Goal: Transaction & Acquisition: Book appointment/travel/reservation

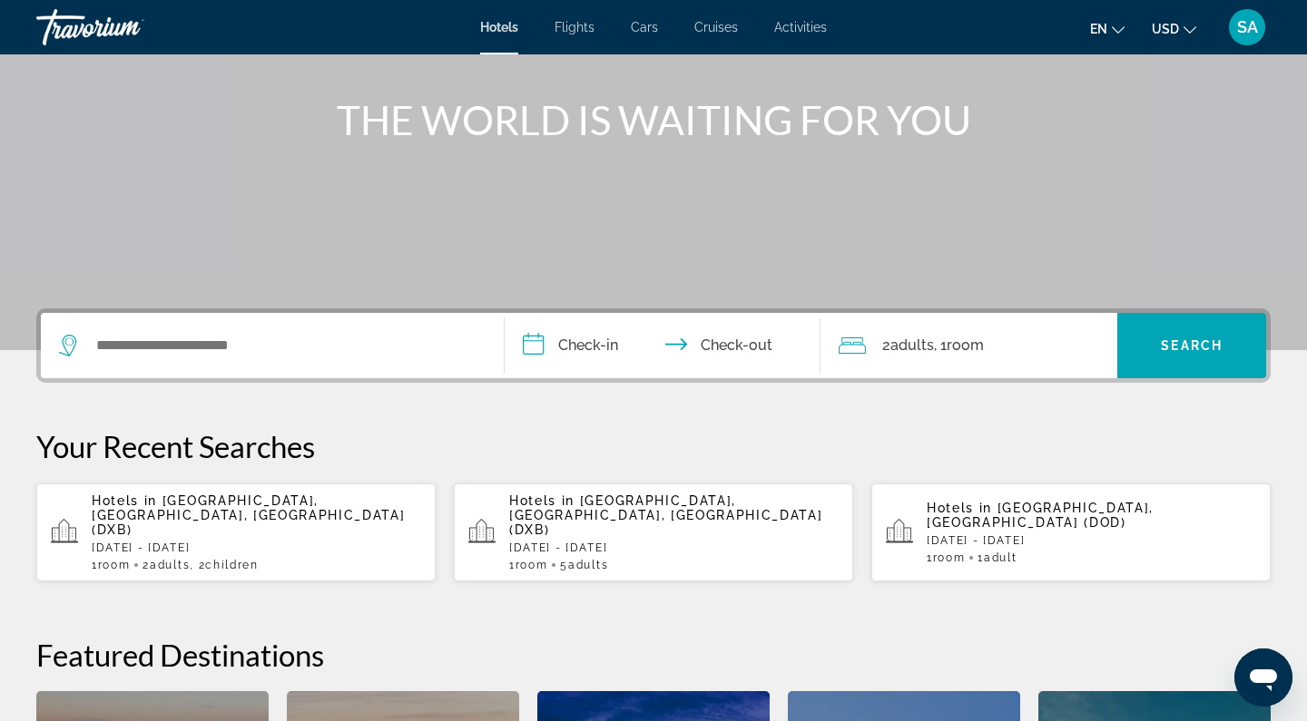
scroll to position [204, 0]
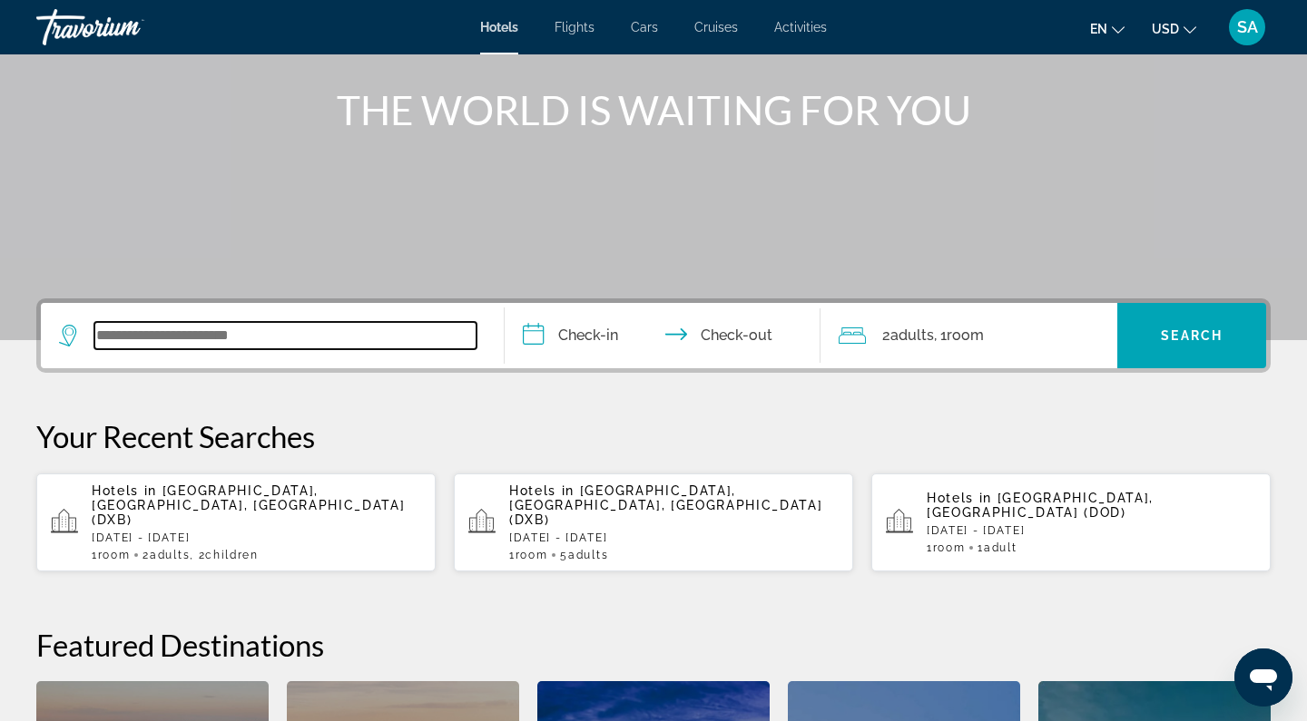
click at [222, 337] on input "Search widget" at bounding box center [285, 335] width 382 height 27
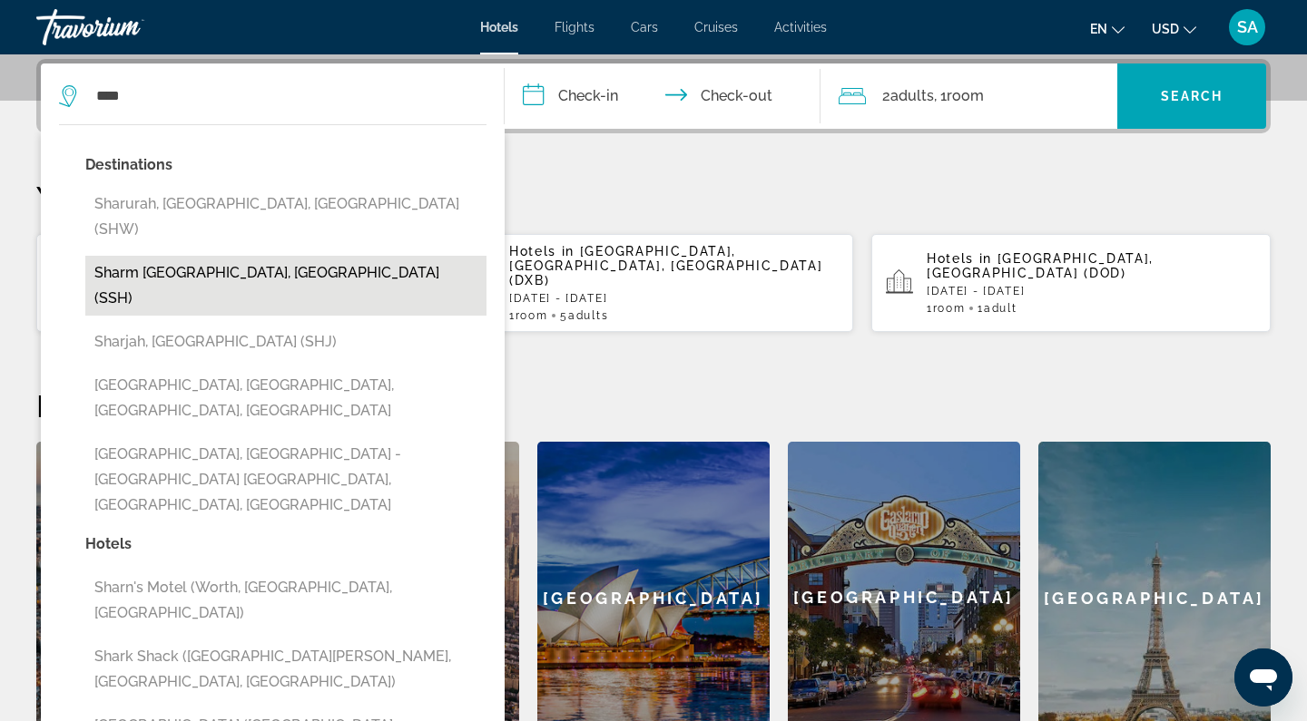
click at [167, 256] on button "Sharm [GEOGRAPHIC_DATA], [GEOGRAPHIC_DATA] (SSH)" at bounding box center [285, 286] width 401 height 60
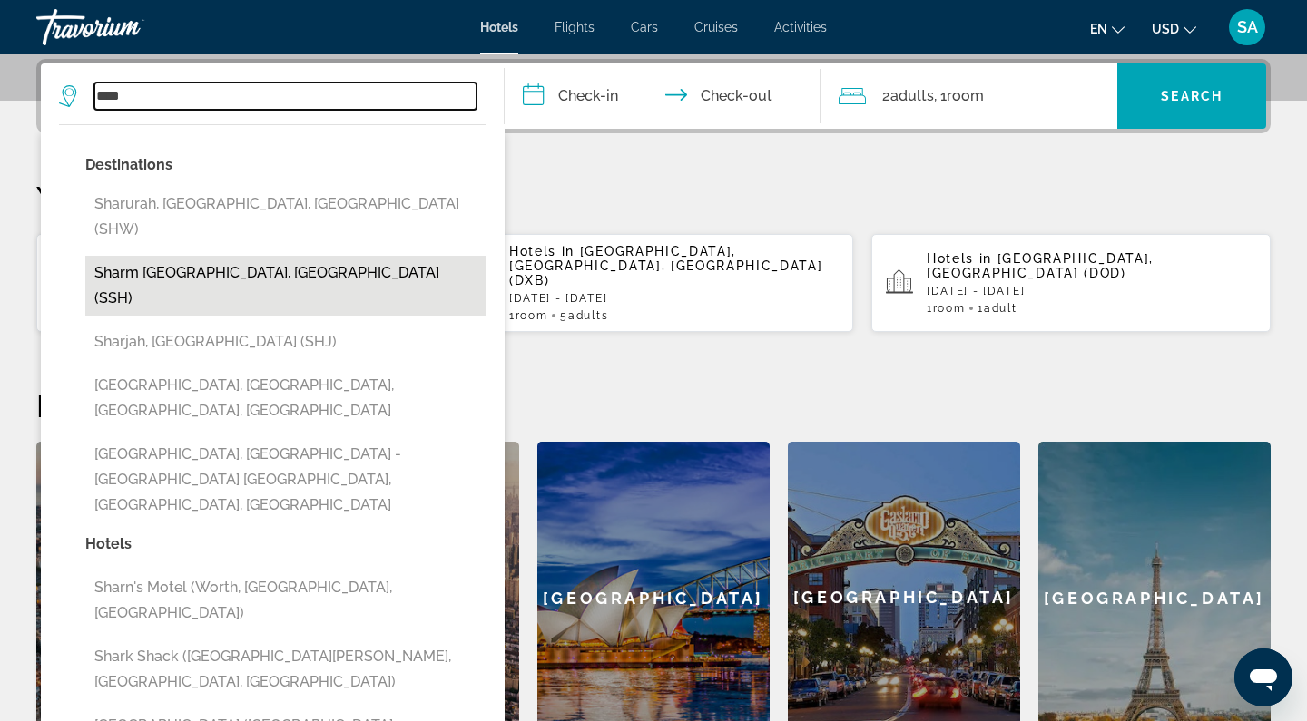
type input "**********"
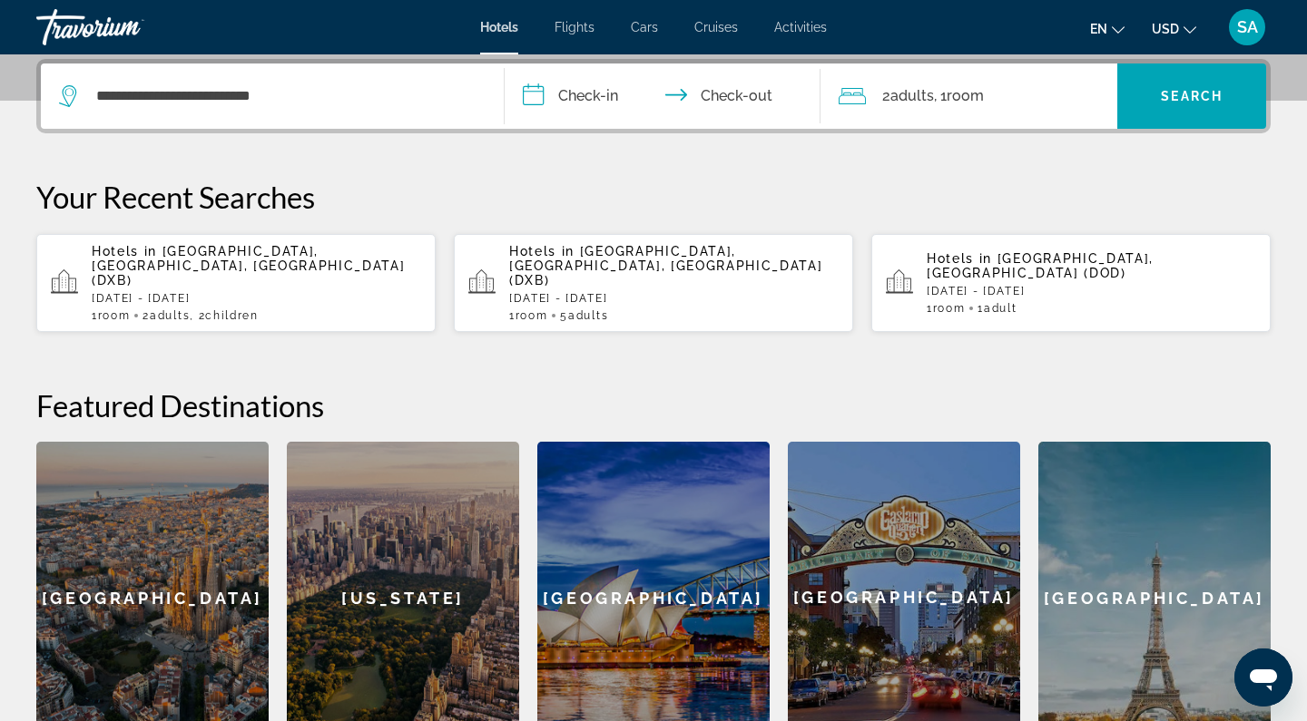
click at [583, 95] on input "**********" at bounding box center [666, 99] width 323 height 71
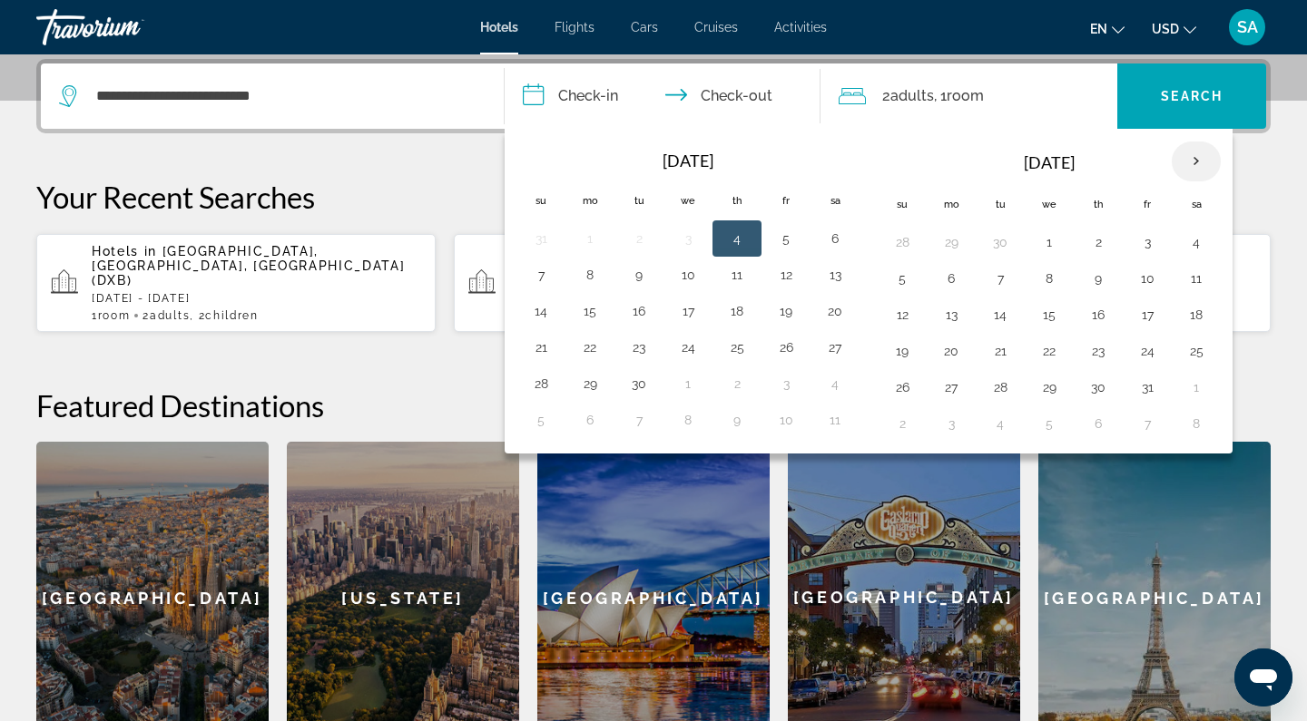
click at [1195, 162] on th "Next month" at bounding box center [1196, 162] width 49 height 40
click at [1089, 238] on button "1" at bounding box center [1098, 242] width 29 height 25
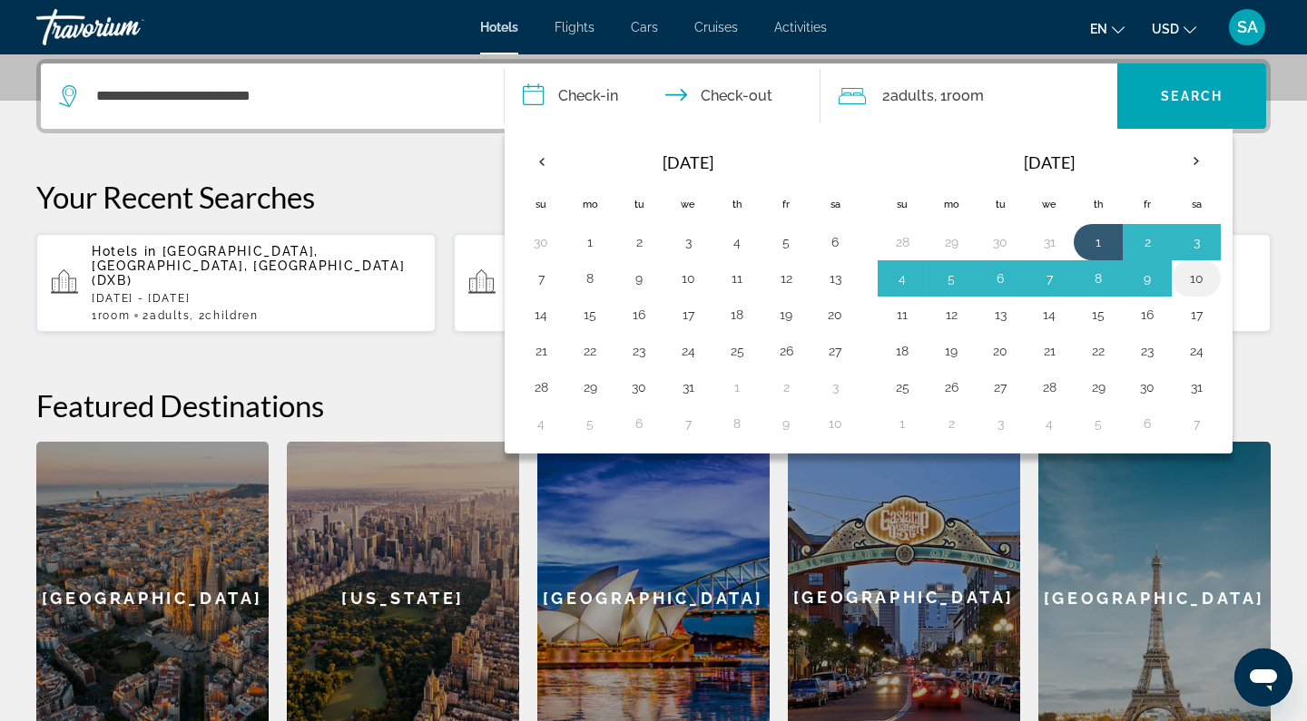
click at [1201, 281] on button "10" at bounding box center [1196, 278] width 29 height 25
type input "**********"
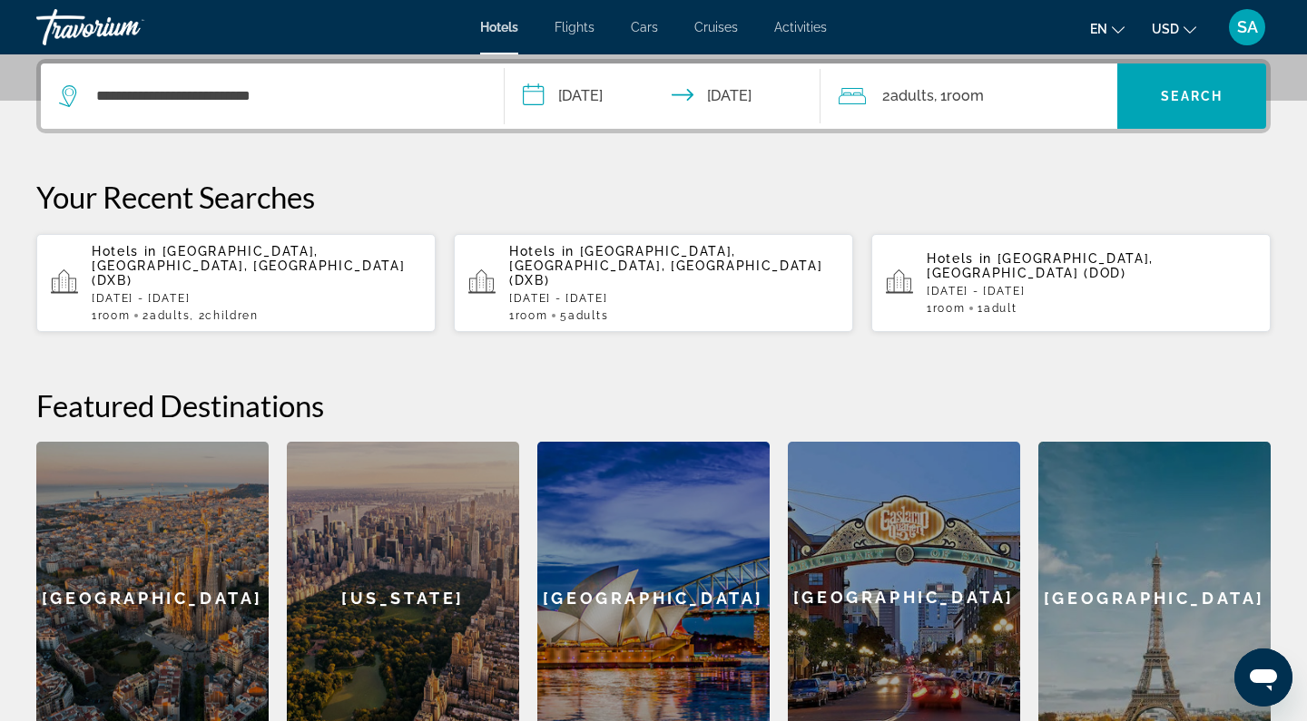
click at [962, 97] on span "Room" at bounding box center [964, 95] width 37 height 17
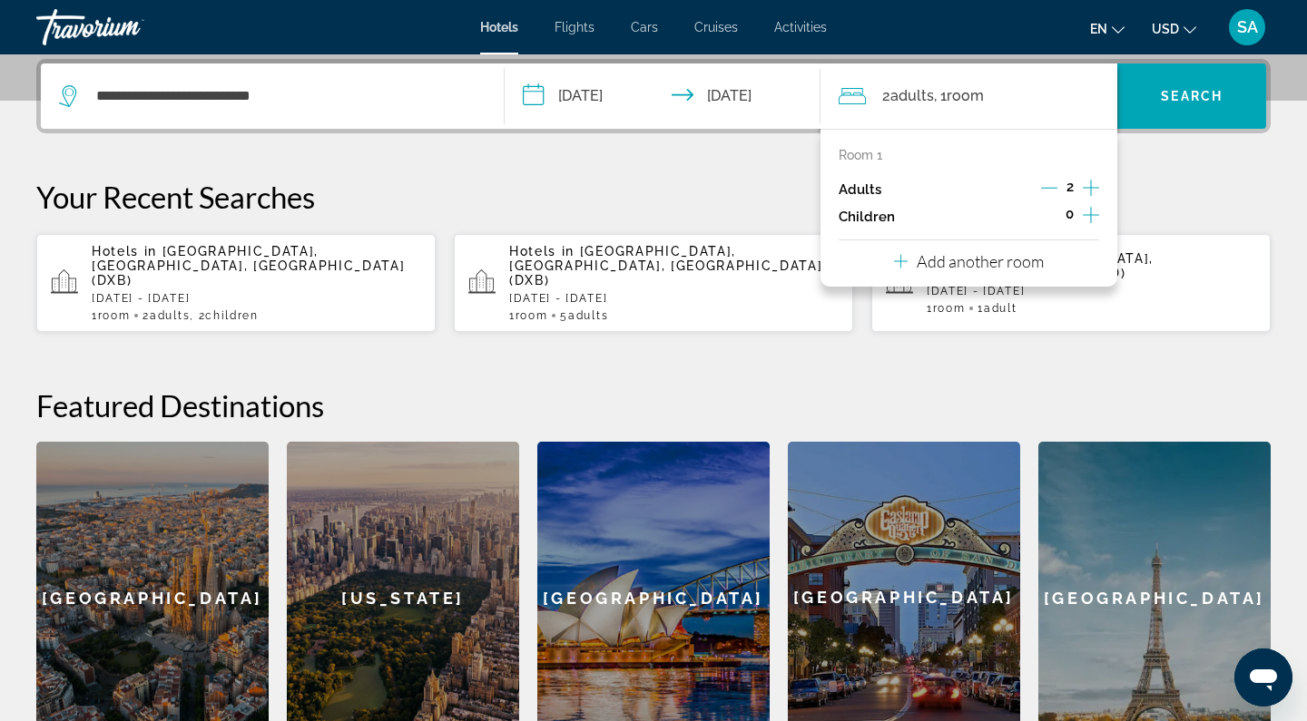
click at [1089, 213] on icon "Increment children" at bounding box center [1091, 215] width 16 height 22
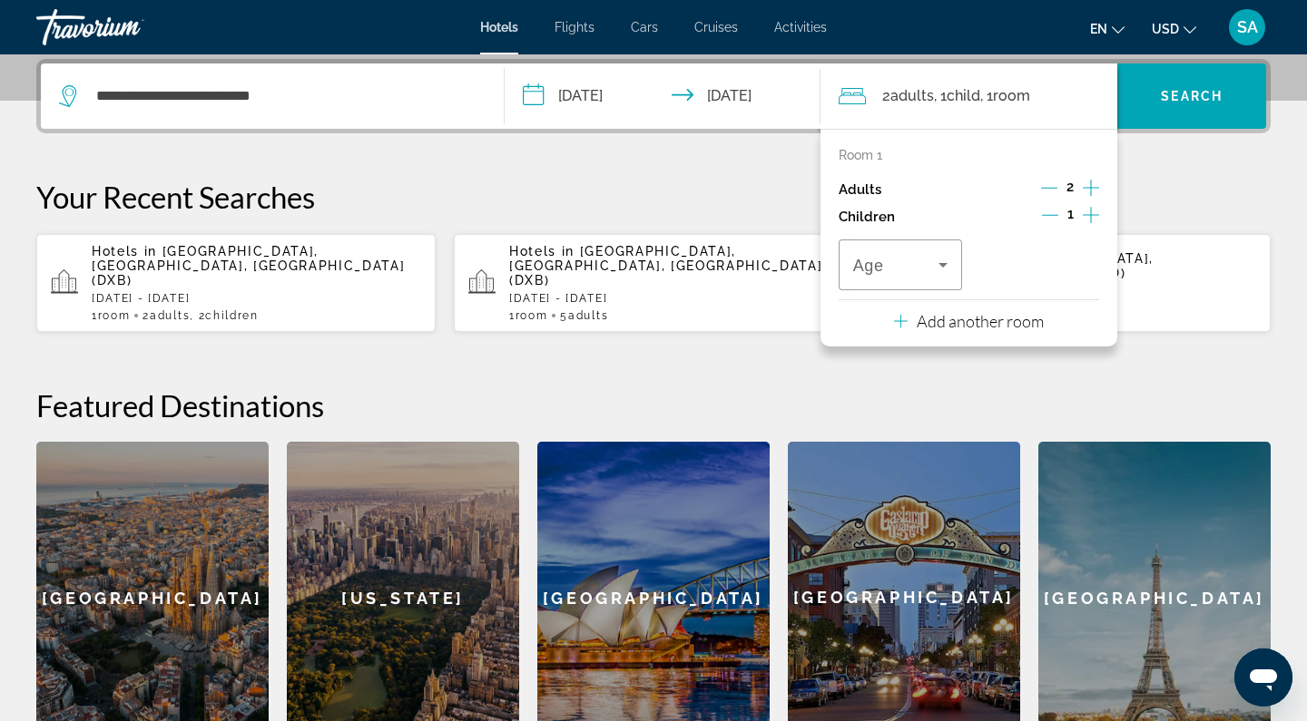
click at [1089, 213] on icon "Increment children" at bounding box center [1091, 215] width 16 height 22
click at [946, 273] on icon "Travelers: 2 adults, 2 children" at bounding box center [943, 265] width 22 height 22
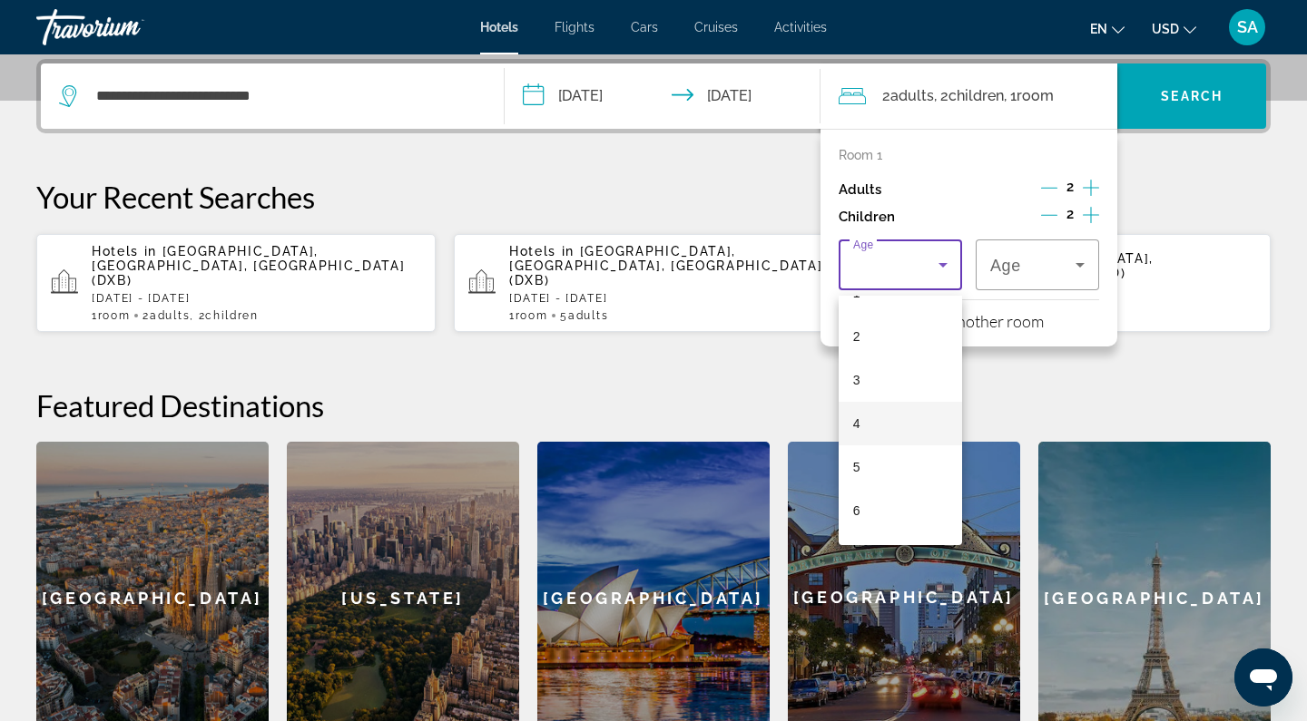
scroll to position [76, 0]
click at [869, 508] on mat-option "6" at bounding box center [899, 510] width 123 height 44
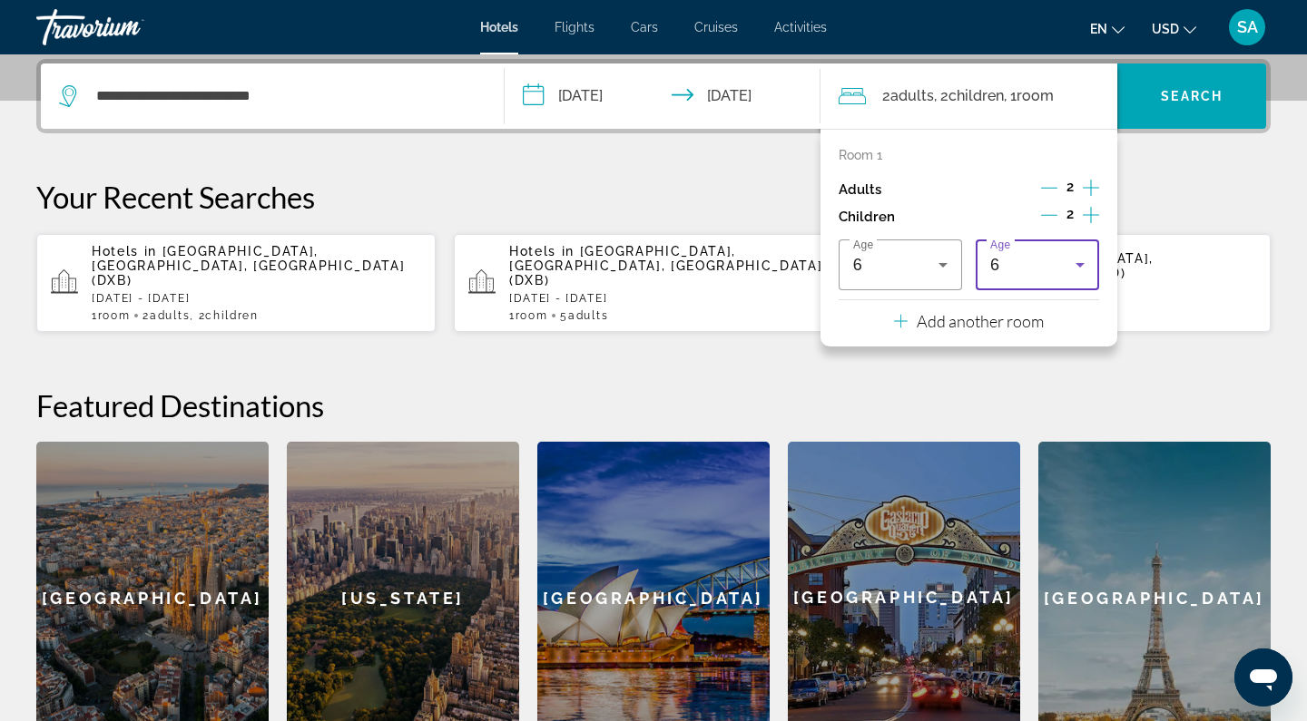
click at [1082, 267] on icon "Travelers: 2 adults, 2 children" at bounding box center [1080, 265] width 22 height 22
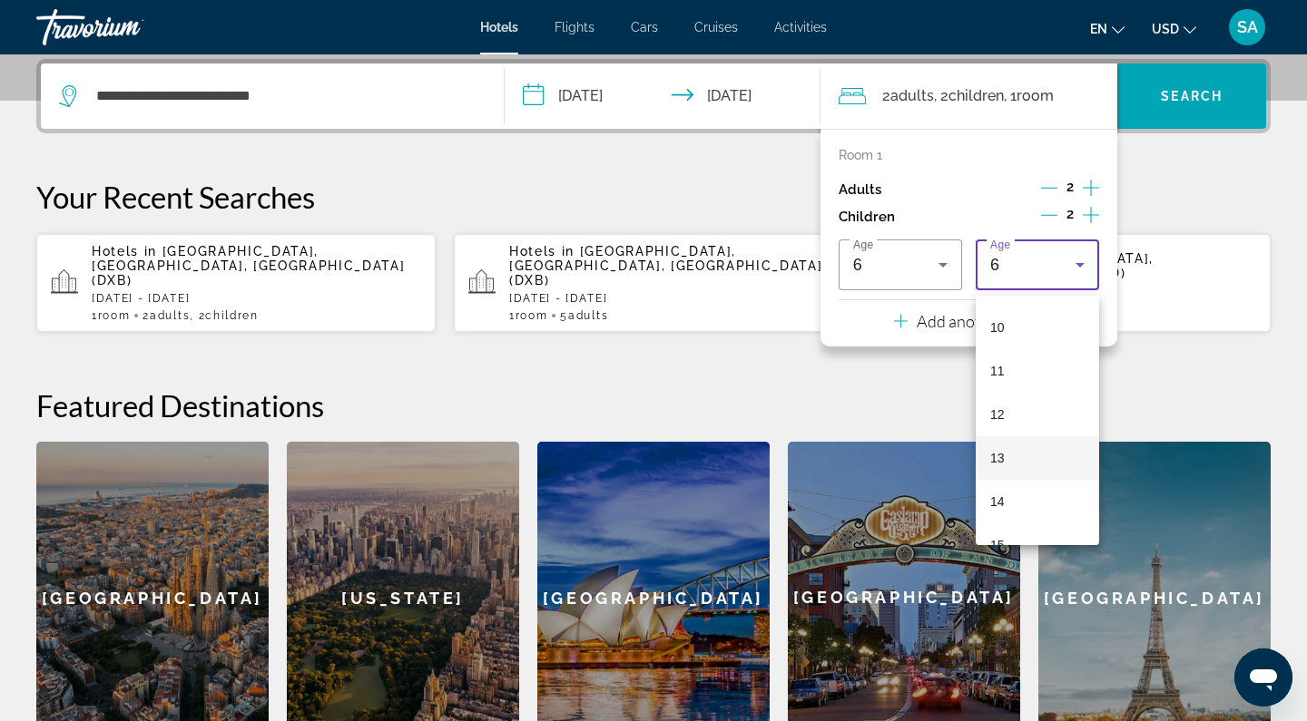
scroll to position [437, 0]
click at [1030, 377] on mat-option "11" at bounding box center [1037, 367] width 123 height 44
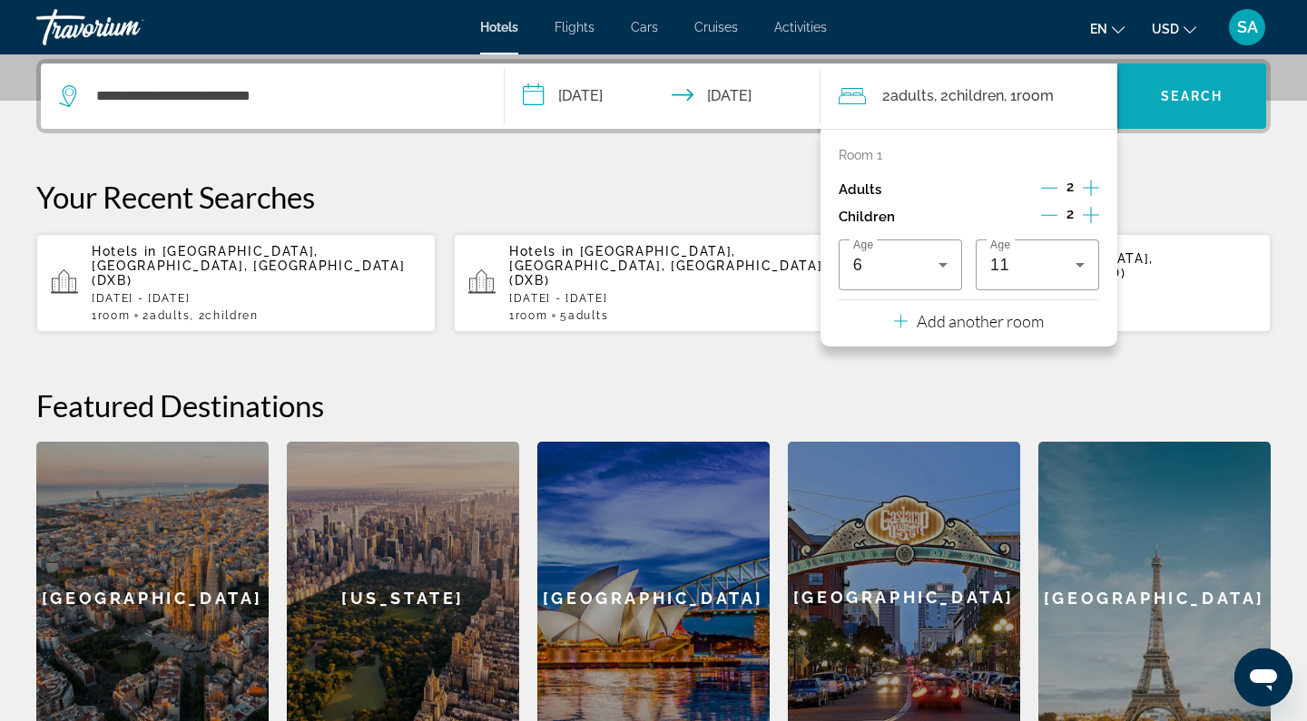
click at [1188, 84] on span "Search widget" at bounding box center [1191, 96] width 149 height 44
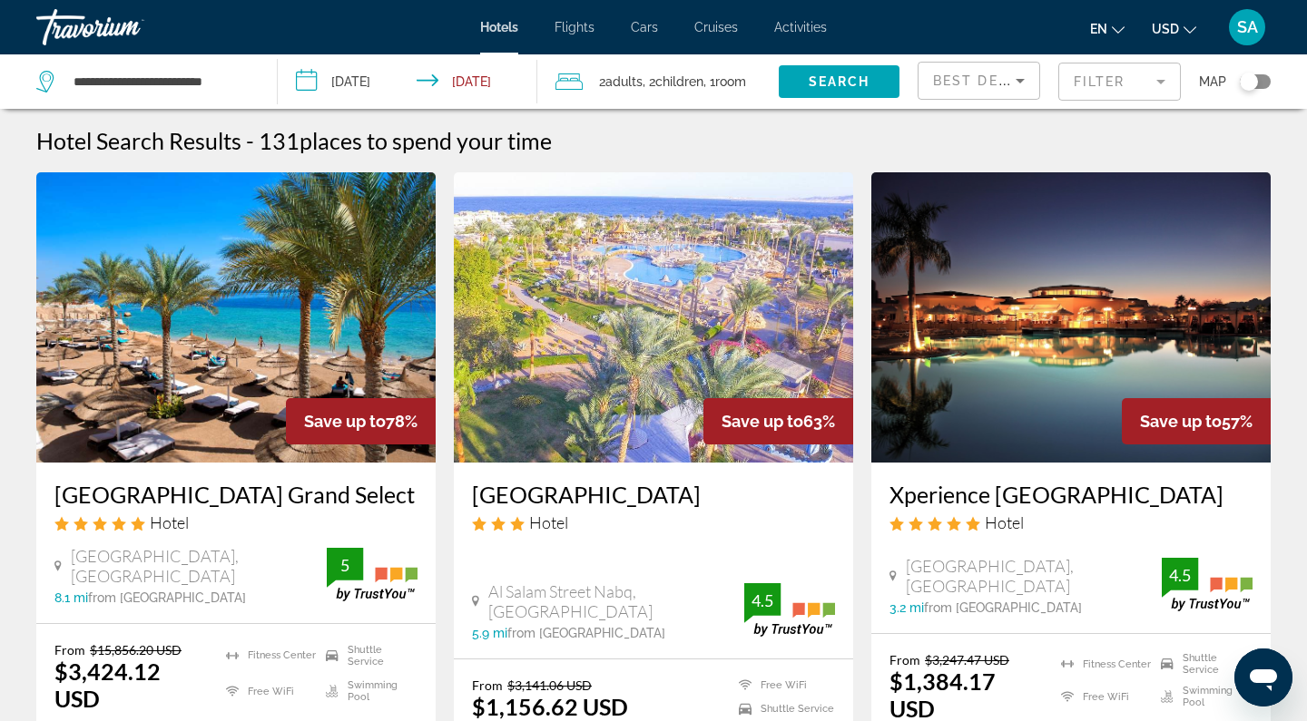
click at [1106, 82] on mat-form-field "Filter" at bounding box center [1119, 82] width 123 height 38
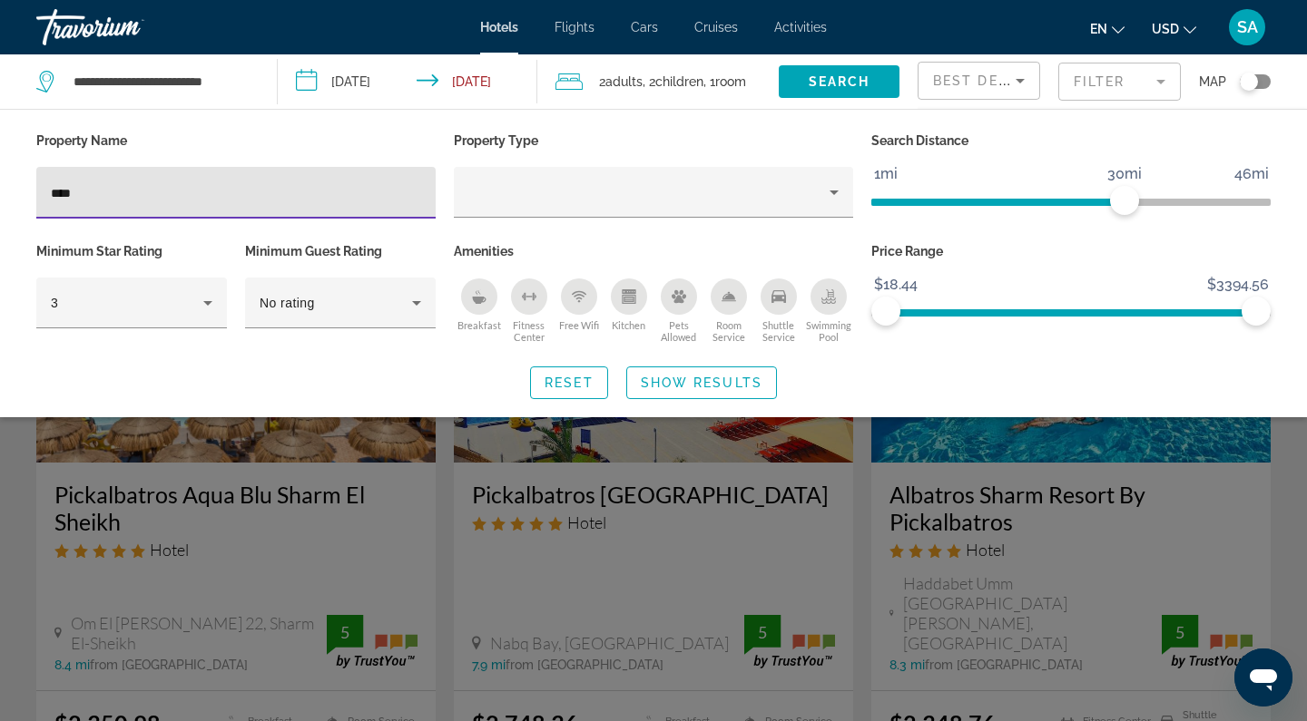
type input "****"
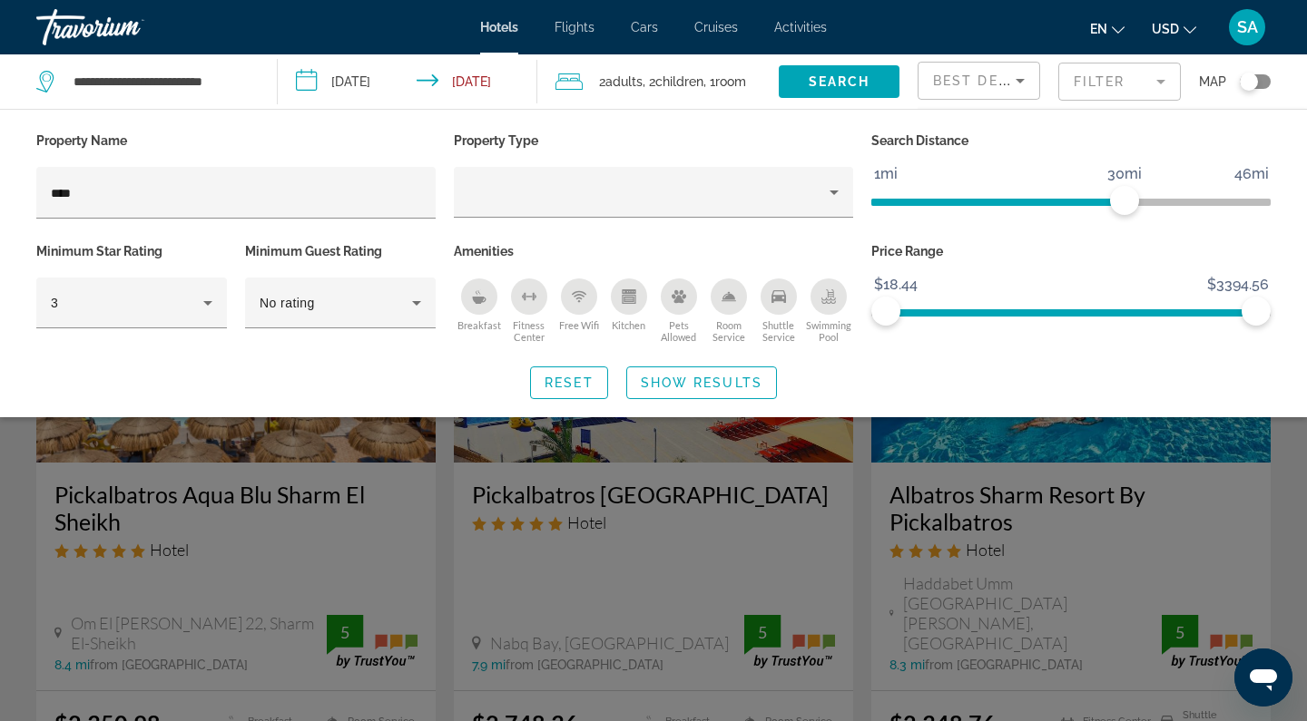
click at [224, 513] on div "Search widget" at bounding box center [653, 496] width 1307 height 449
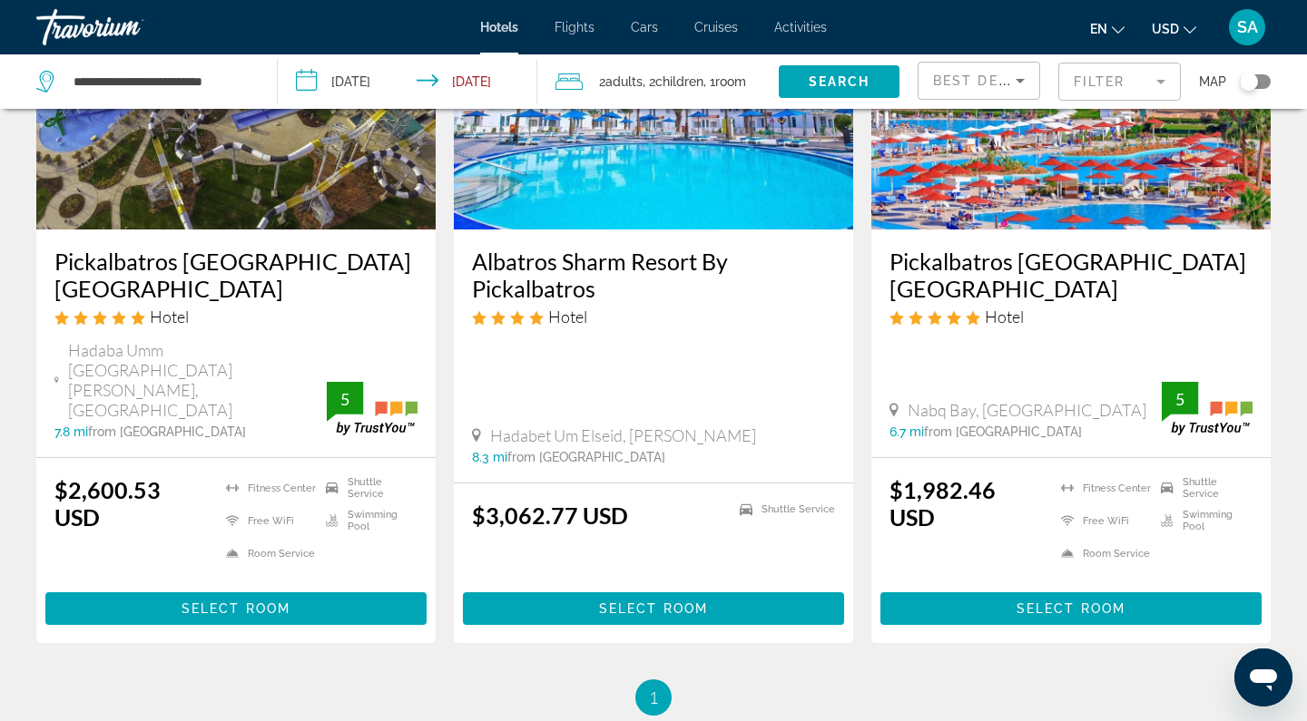
scroll to position [1702, 0]
